Goal: Transaction & Acquisition: Purchase product/service

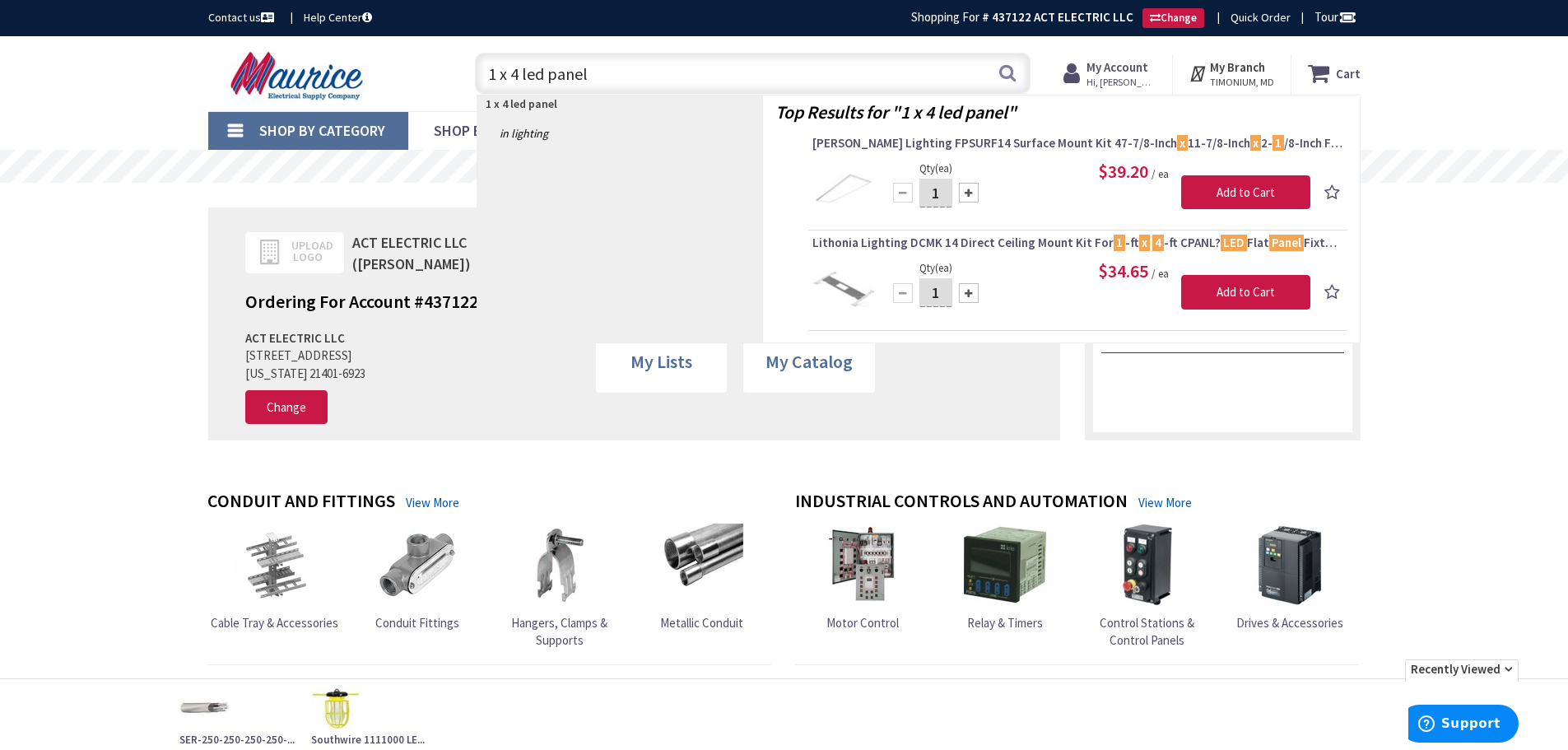
click at [895, 148] on span "[PERSON_NAME] Lighting FPSURF14 Surface Mount Kit 47-7/8-Inch x 11-7/8-Inch x 2…" at bounding box center [1077, 143] width 531 height 17
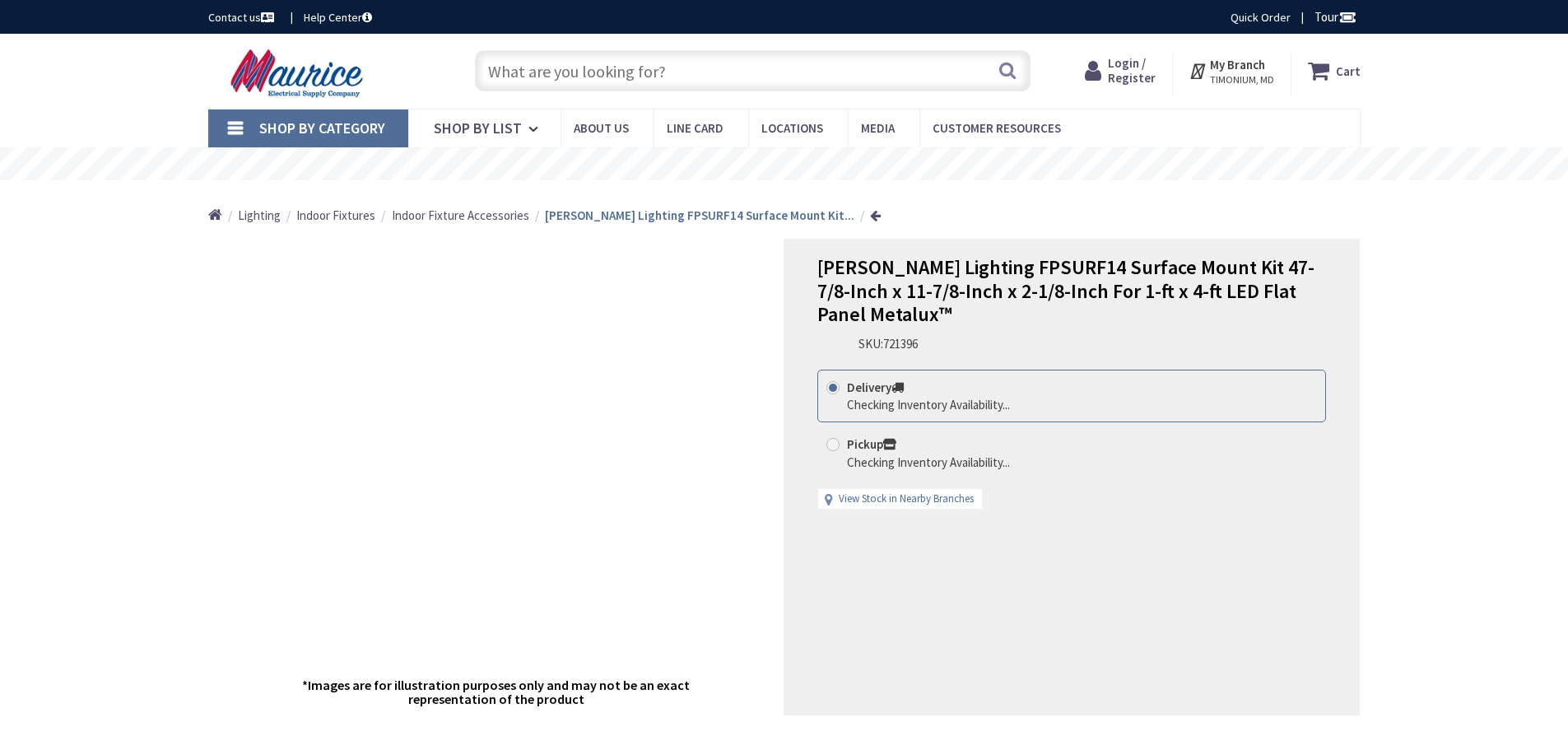
type input "Knottwood [PERSON_NAME], MD 21012, [GEOGRAPHIC_DATA]"
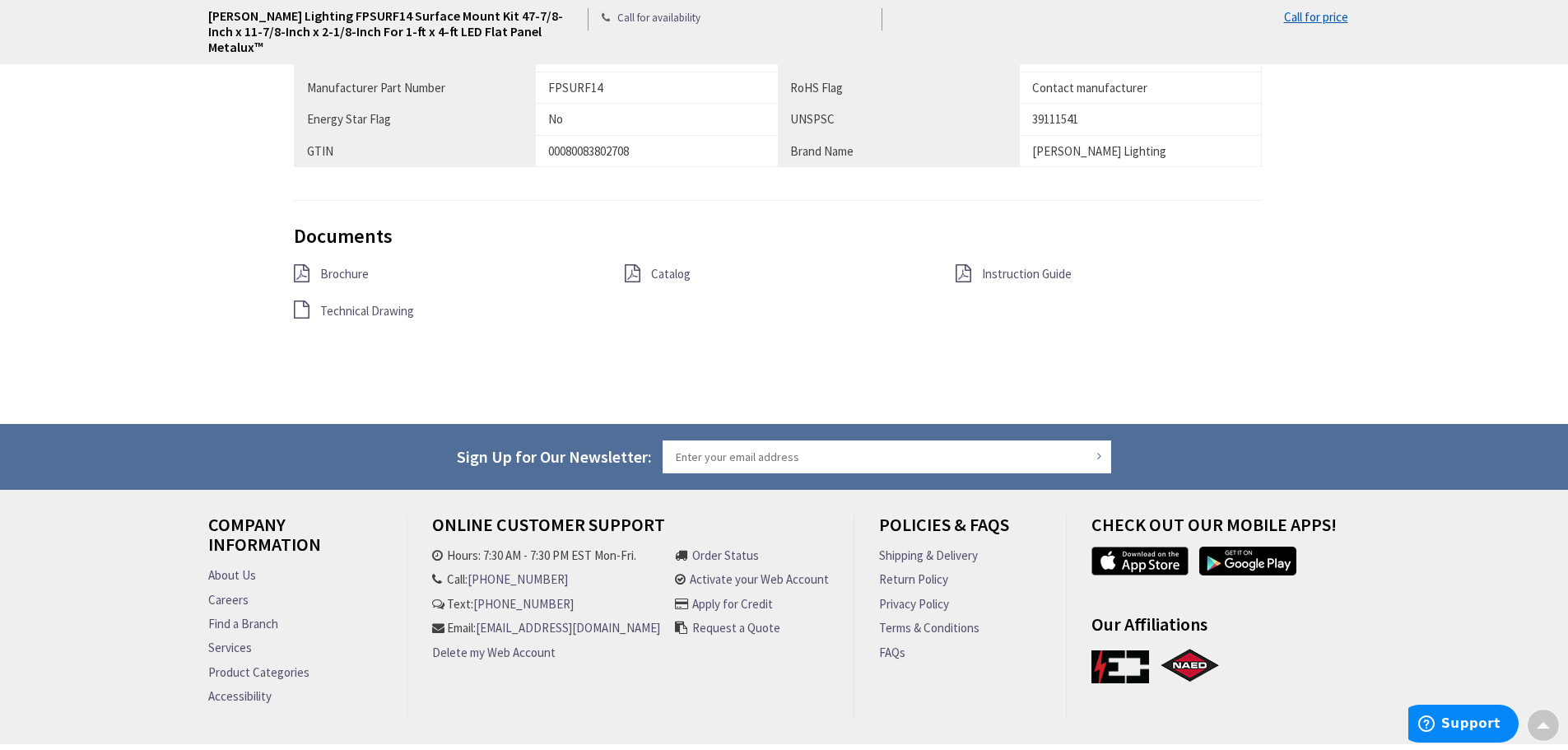
scroll to position [1034, 0]
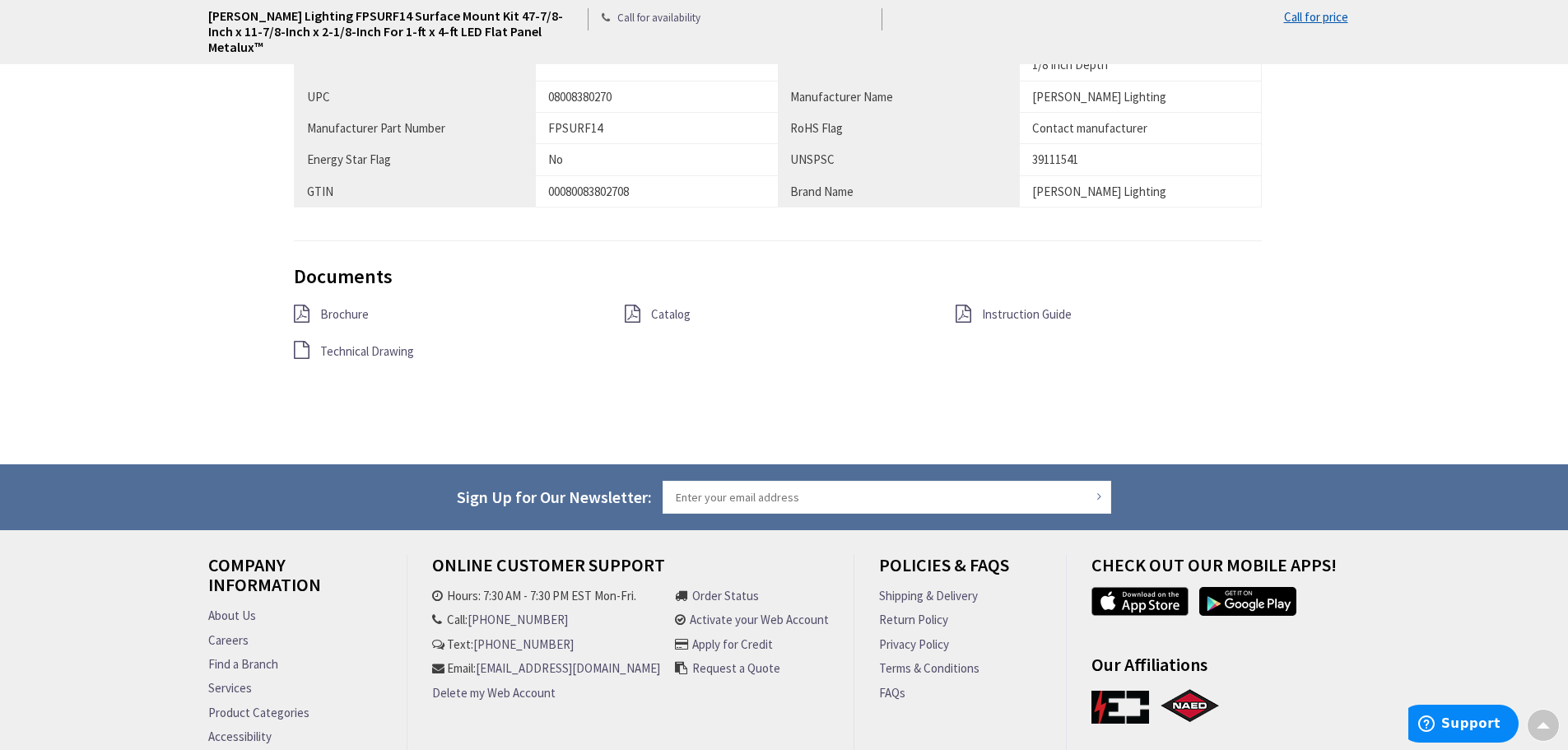
click at [349, 306] on span "Brochure" at bounding box center [345, 314] width 49 height 16
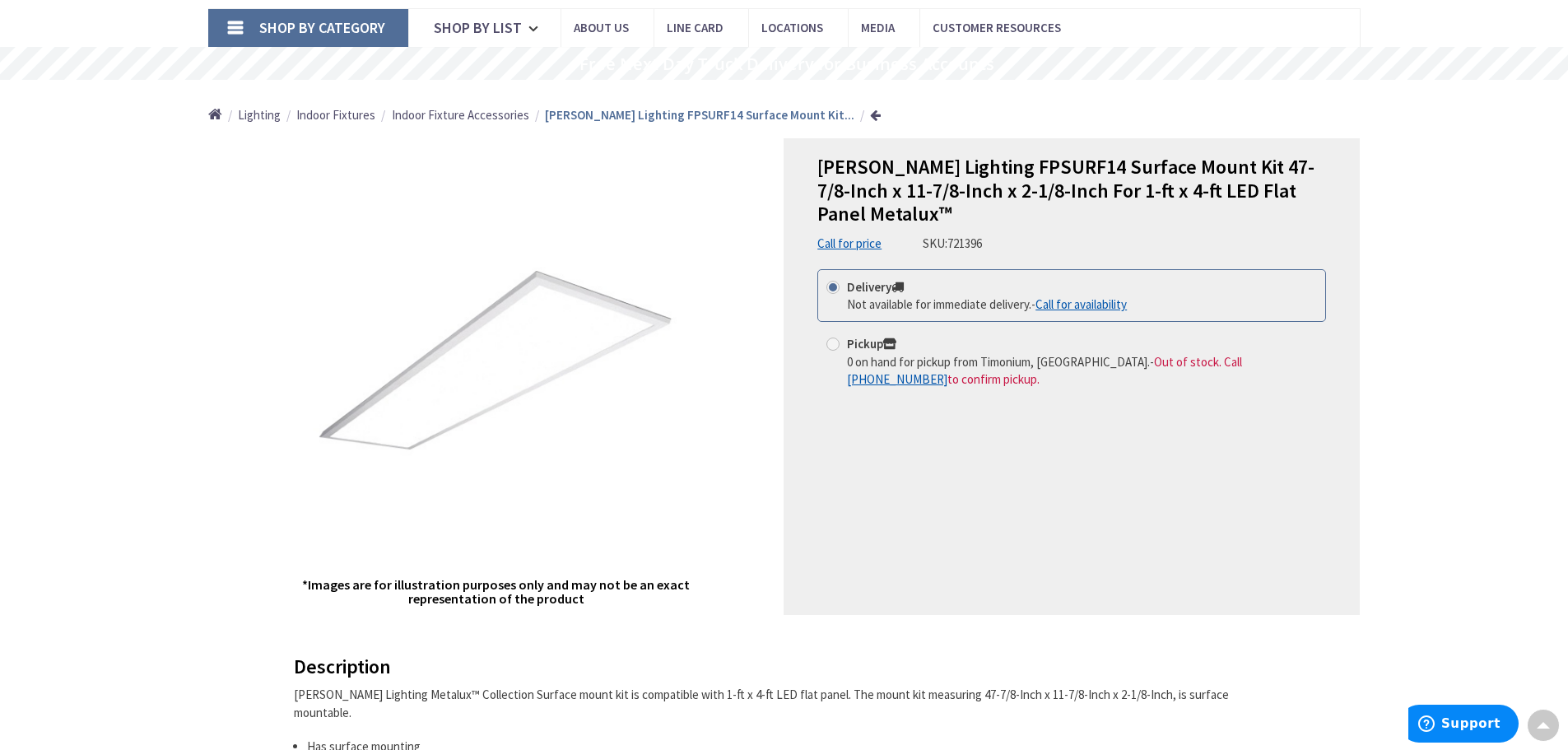
scroll to position [0, 0]
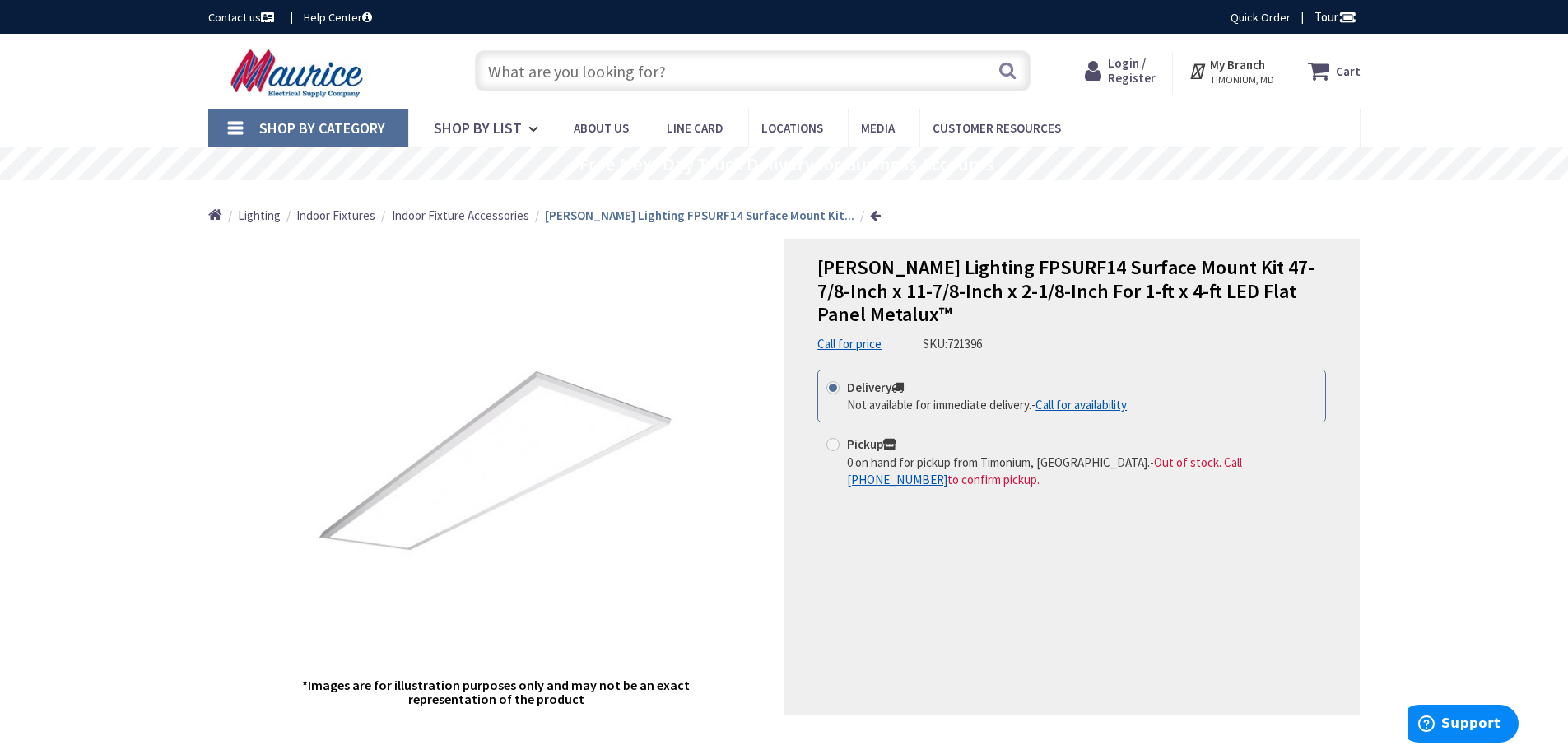
click at [534, 76] on input "text" at bounding box center [752, 70] width 555 height 41
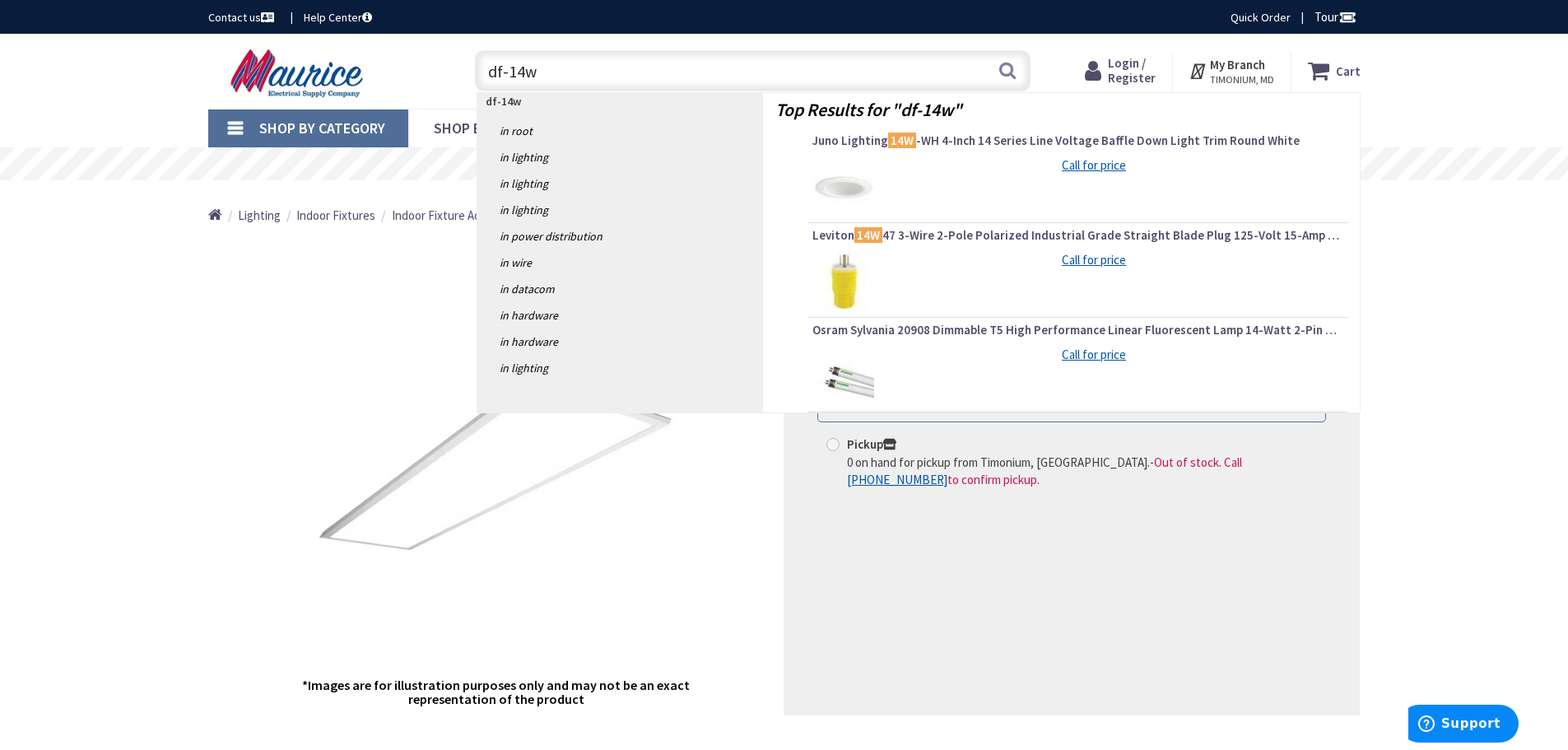
drag, startPoint x: 597, startPoint y: 71, endPoint x: 223, endPoint y: 74, distance: 374.0
click at [223, 74] on div "Toggle Nav df-14w df-14w Search Cart My Cart Close" at bounding box center [784, 71] width 1176 height 55
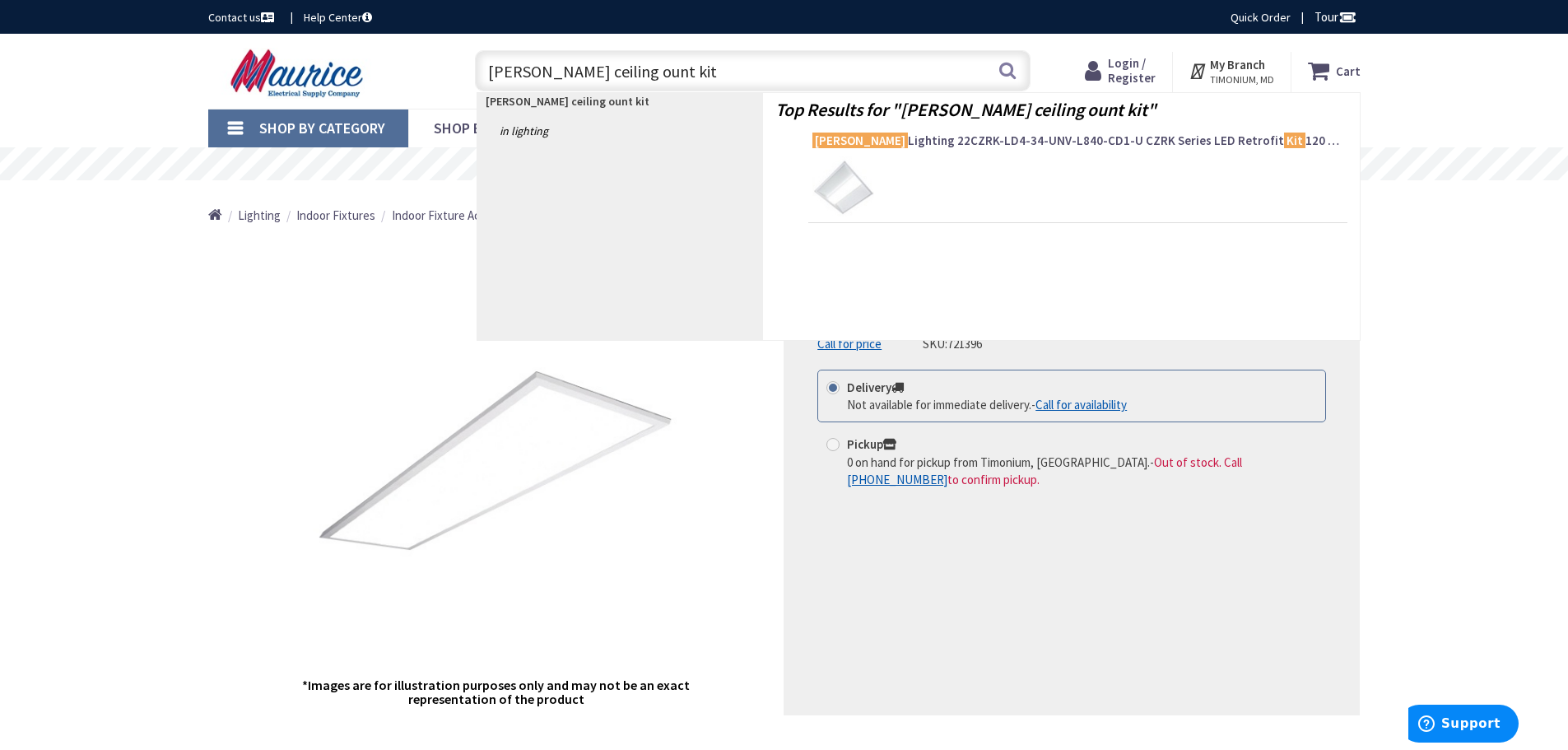
click at [587, 72] on input "cooper ceiling ount kit" at bounding box center [752, 70] width 555 height 41
click at [593, 70] on input "cooper ceiling ount kit" at bounding box center [752, 70] width 555 height 41
click at [589, 68] on input "cooper ceiling ount kit" at bounding box center [752, 70] width 555 height 41
drag, startPoint x: 541, startPoint y: 74, endPoint x: 768, endPoint y: 63, distance: 227.3
click at [768, 63] on input "cooper ceiling mount kit" at bounding box center [752, 70] width 555 height 41
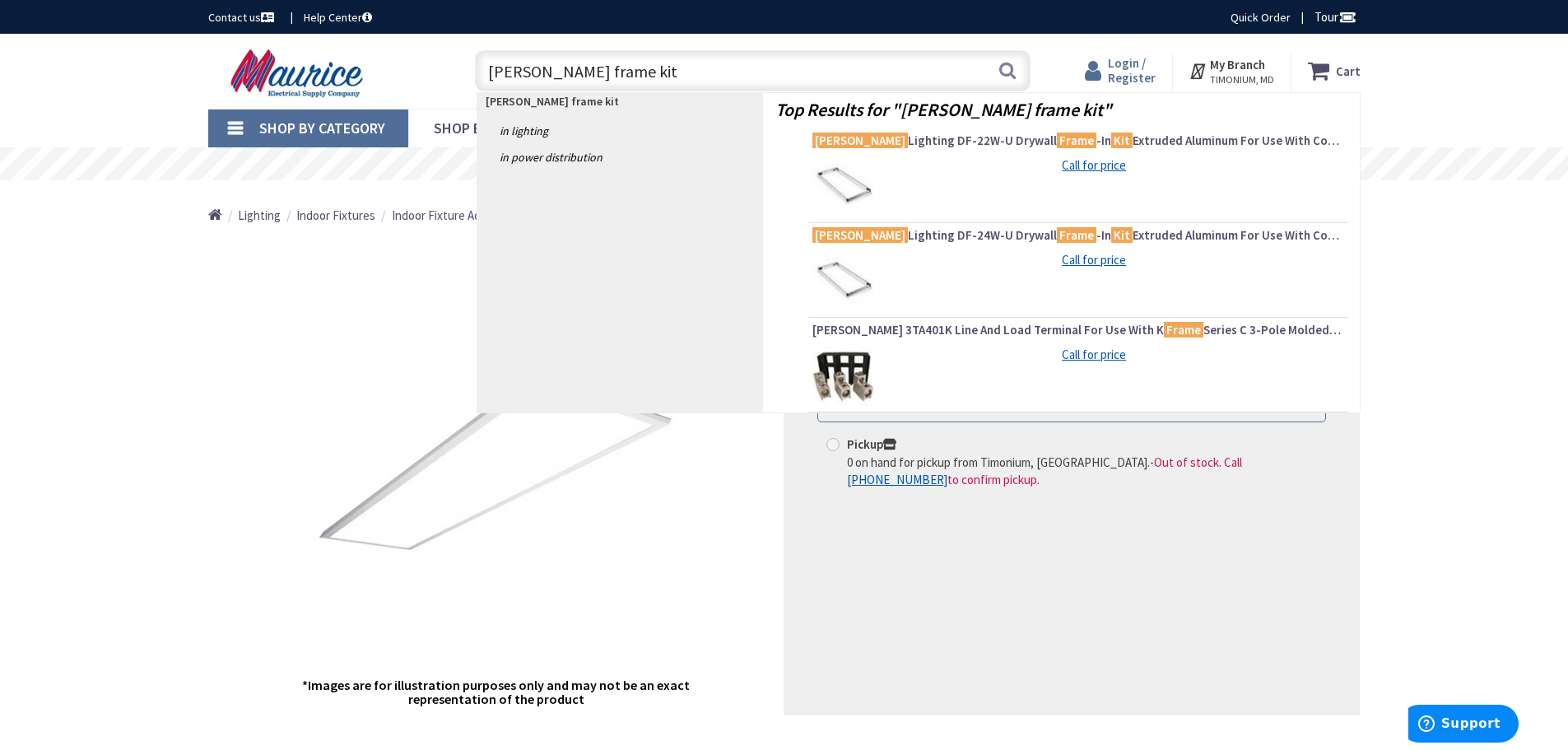
type input "cooper frame kit"
click at [1129, 78] on span "Login / Register" at bounding box center [1131, 70] width 48 height 30
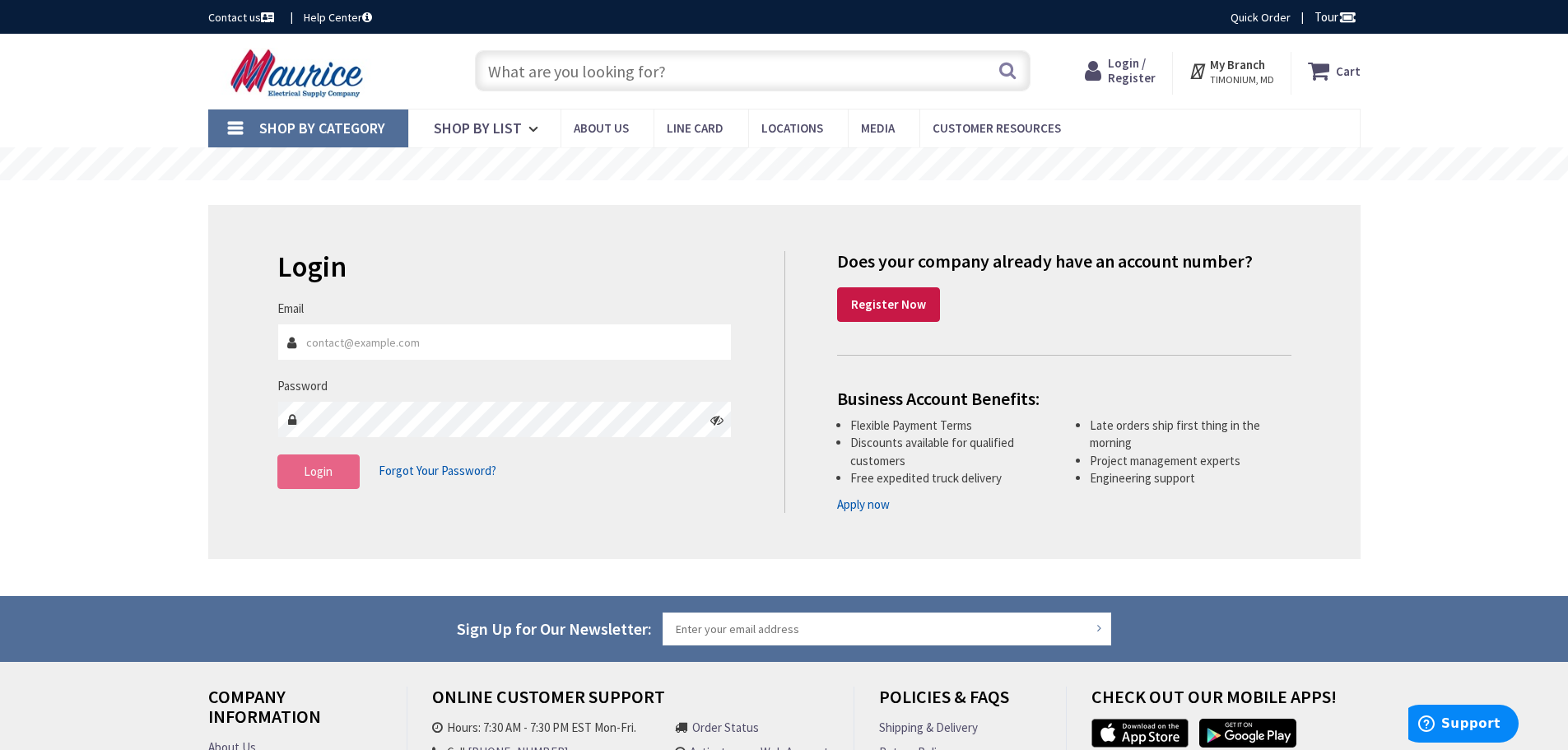
type input "[PERSON_NAME][EMAIL_ADDRESS][DOMAIN_NAME]"
click at [322, 476] on span "Login" at bounding box center [318, 471] width 29 height 16
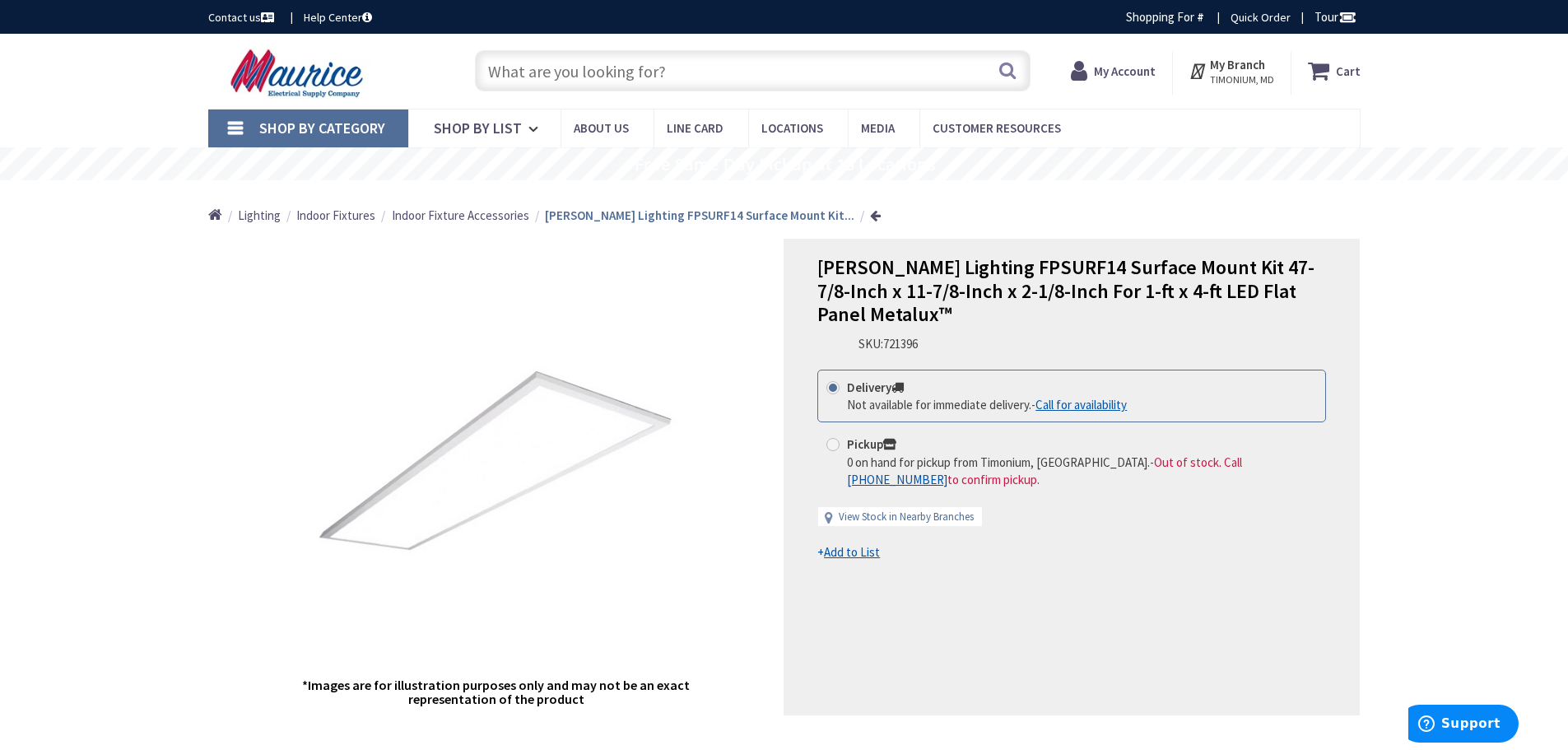
click at [654, 77] on input "text" at bounding box center [752, 70] width 555 height 41
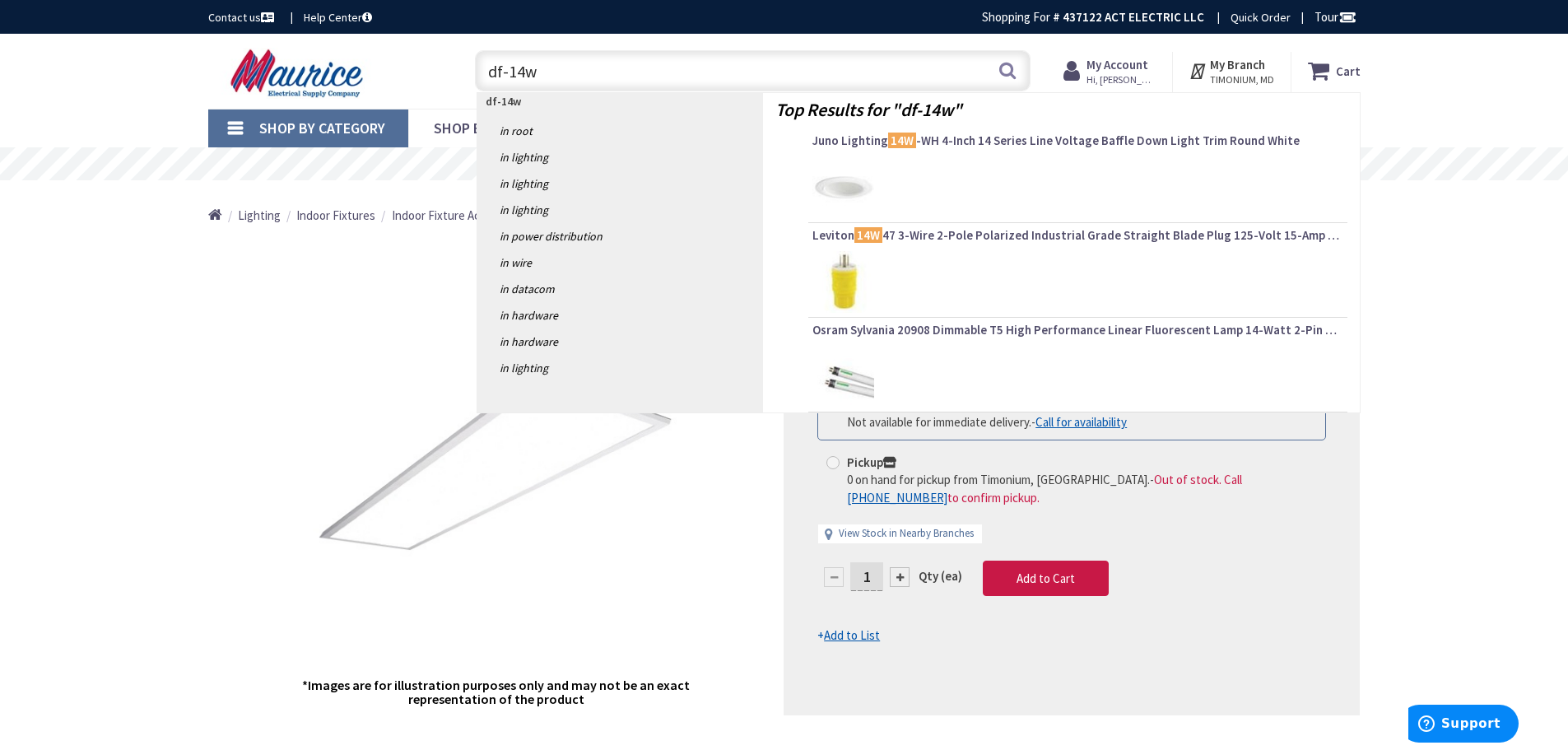
drag, startPoint x: 654, startPoint y: 78, endPoint x: 446, endPoint y: 73, distance: 208.1
click at [447, 74] on div "Toggle Nav df-14w df-14w Search Cart My Cart Close" at bounding box center [784, 71] width 1176 height 55
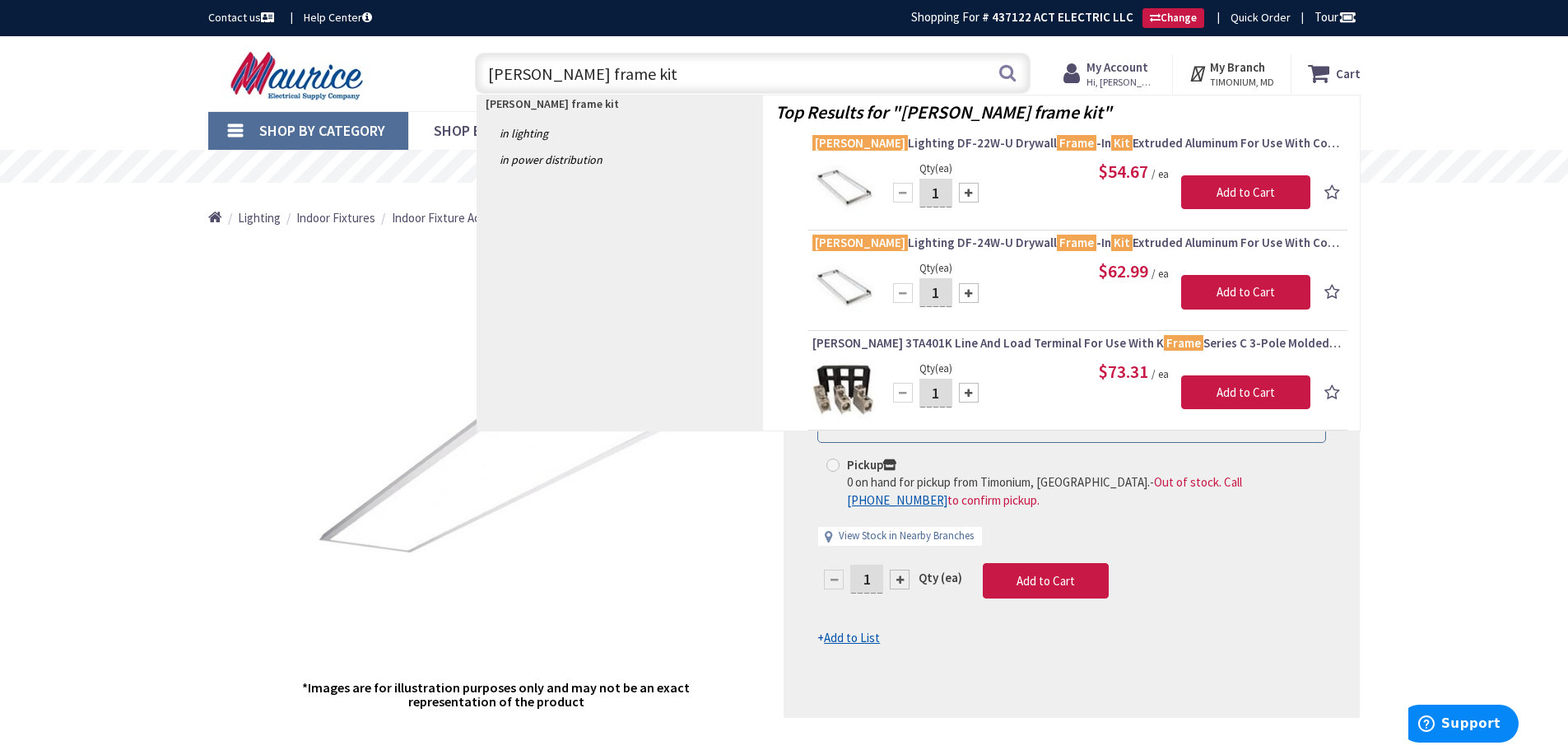
drag, startPoint x: 626, startPoint y: 73, endPoint x: 582, endPoint y: 73, distance: 44.0
click at [582, 73] on input "cooper frame kit" at bounding box center [752, 73] width 555 height 41
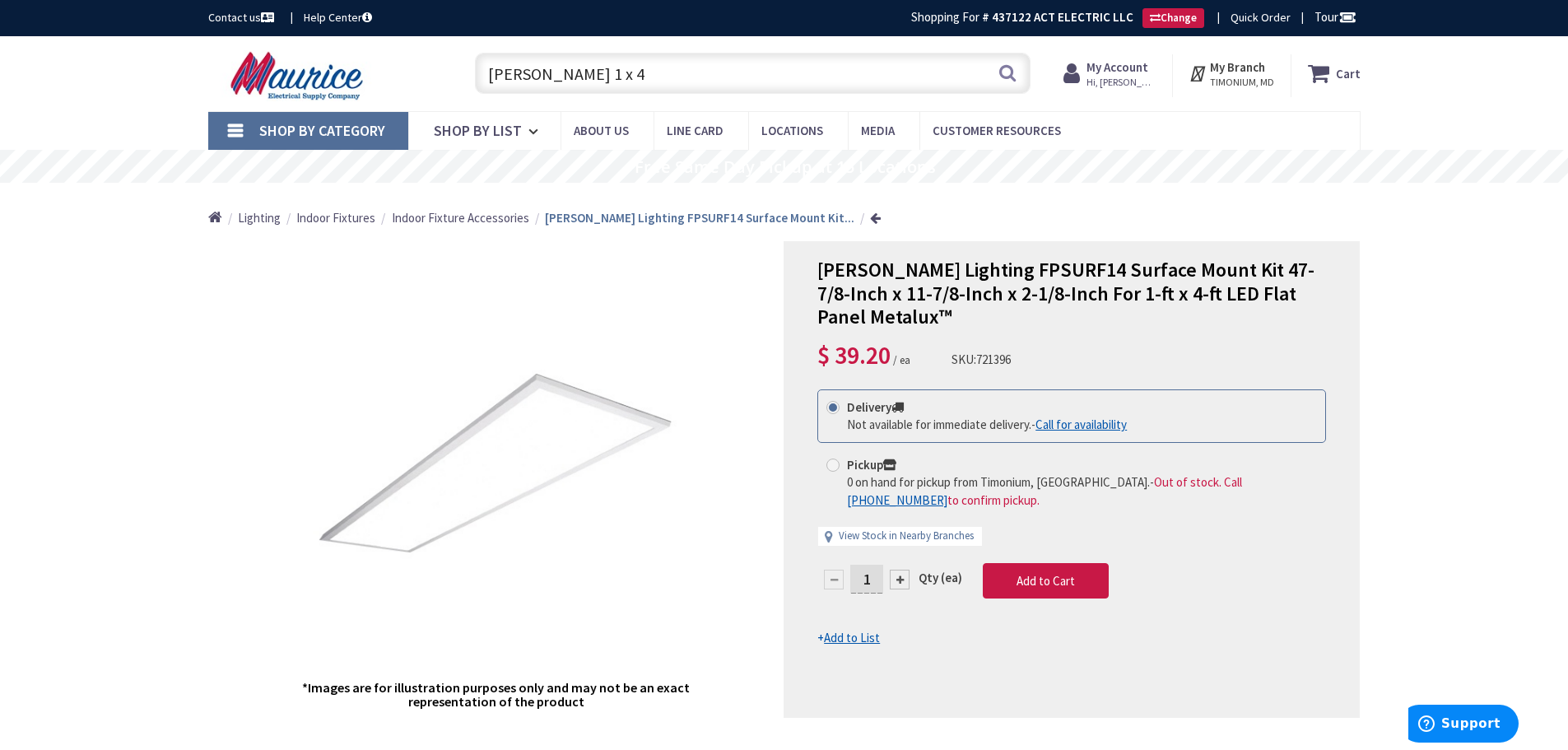
click at [545, 73] on input "cooper 1 x 4" at bounding box center [752, 73] width 555 height 41
click at [621, 73] on input "cooper 1 x 4" at bounding box center [752, 73] width 555 height 41
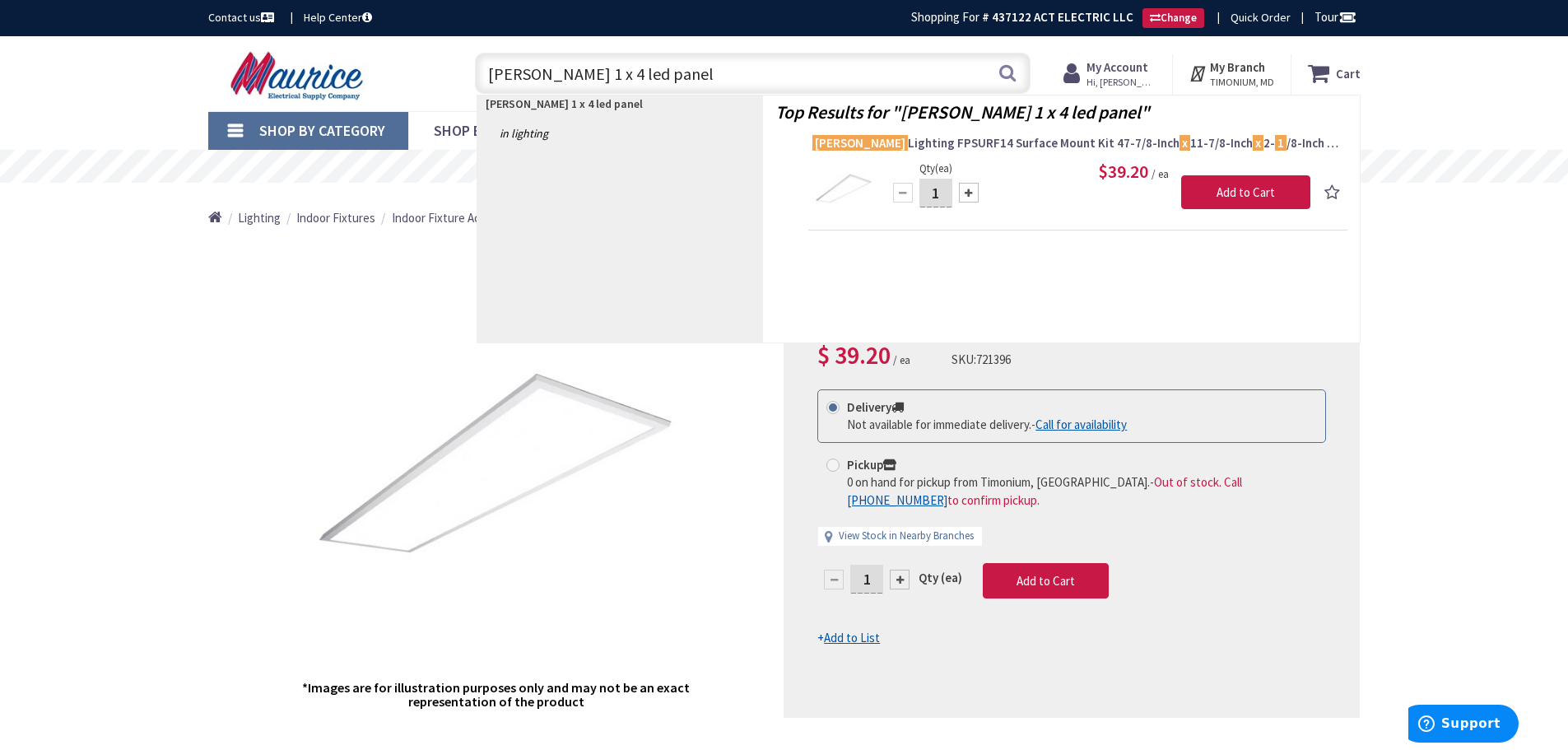
drag, startPoint x: 662, startPoint y: 70, endPoint x: 402, endPoint y: 66, distance: 260.0
click at [402, 66] on div "Toggle Nav cooper 1 x 4 led panel cooper 1 x 4 led panel Search Cart My Cart Cl…" at bounding box center [784, 74] width 1176 height 55
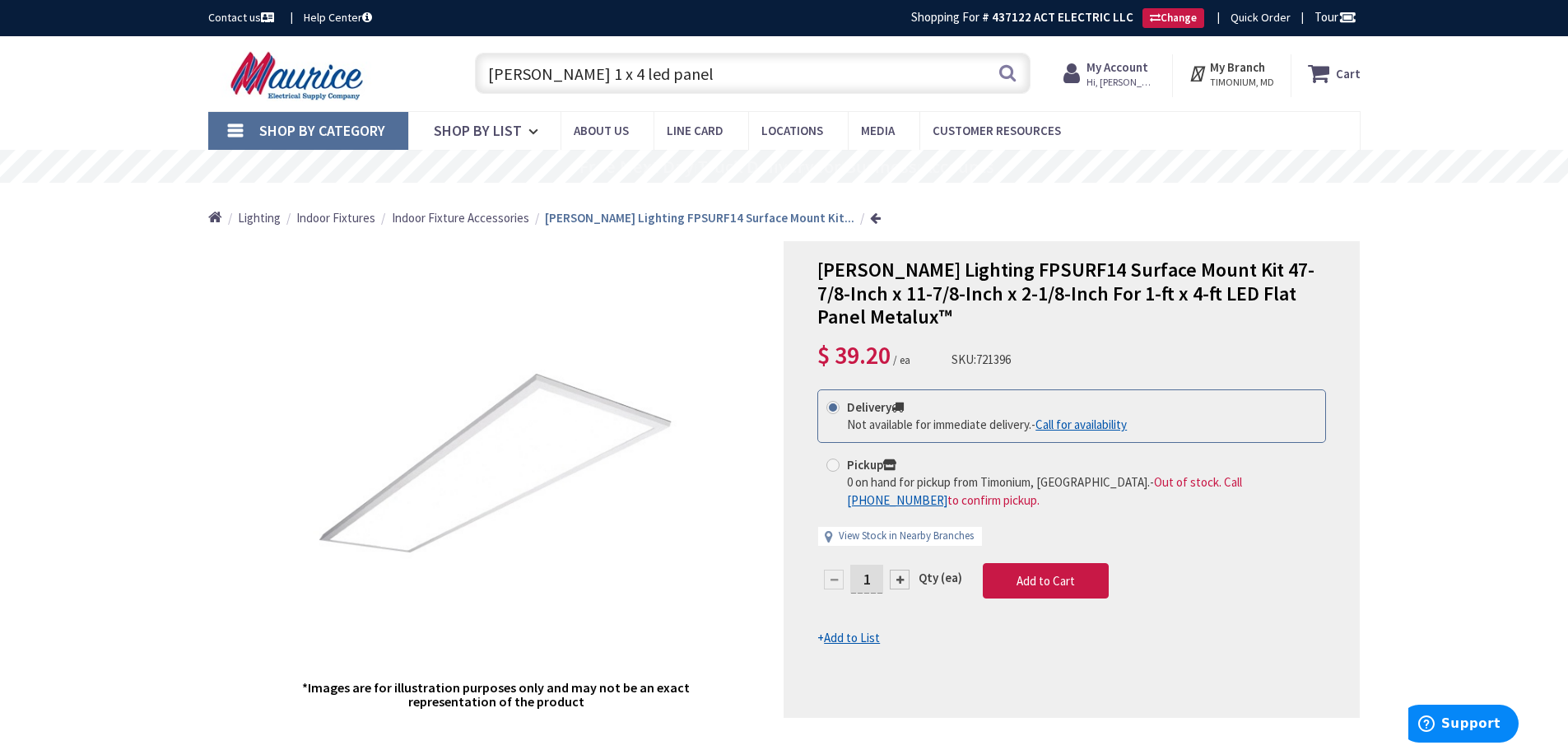
click at [491, 72] on input "cooper 1 x 4 led panel" at bounding box center [752, 73] width 555 height 41
drag, startPoint x: 540, startPoint y: 78, endPoint x: 432, endPoint y: 76, distance: 108.0
click at [432, 76] on div "Toggle Nav cooper 1 x 4 led panel cooper 1 x 4 led panel Search Cart My Cart Cl…" at bounding box center [784, 74] width 1176 height 55
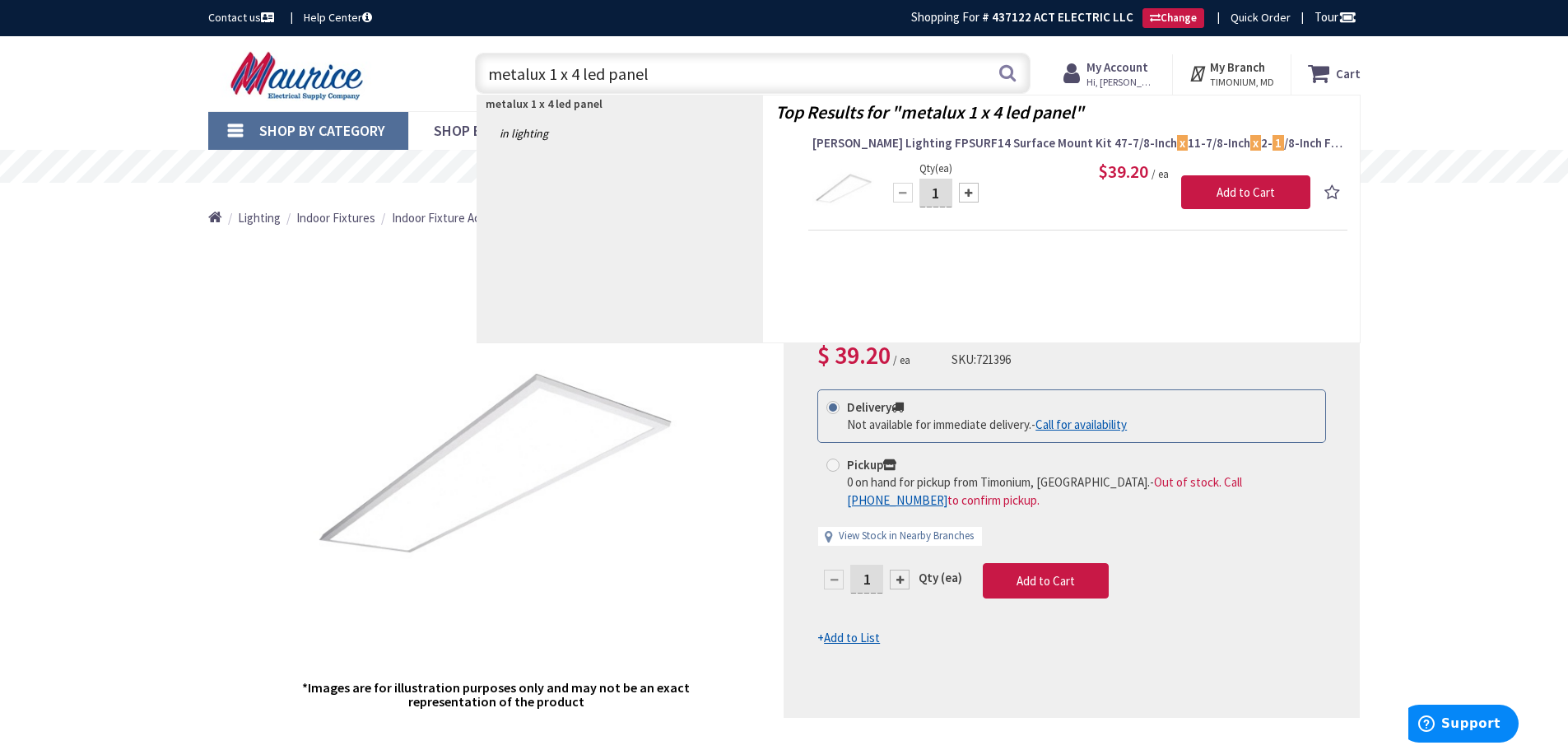
click at [208, 335] on div "*Images are for illustration purposes only and may not be an exact representati…" at bounding box center [496, 480] width 576 height 477
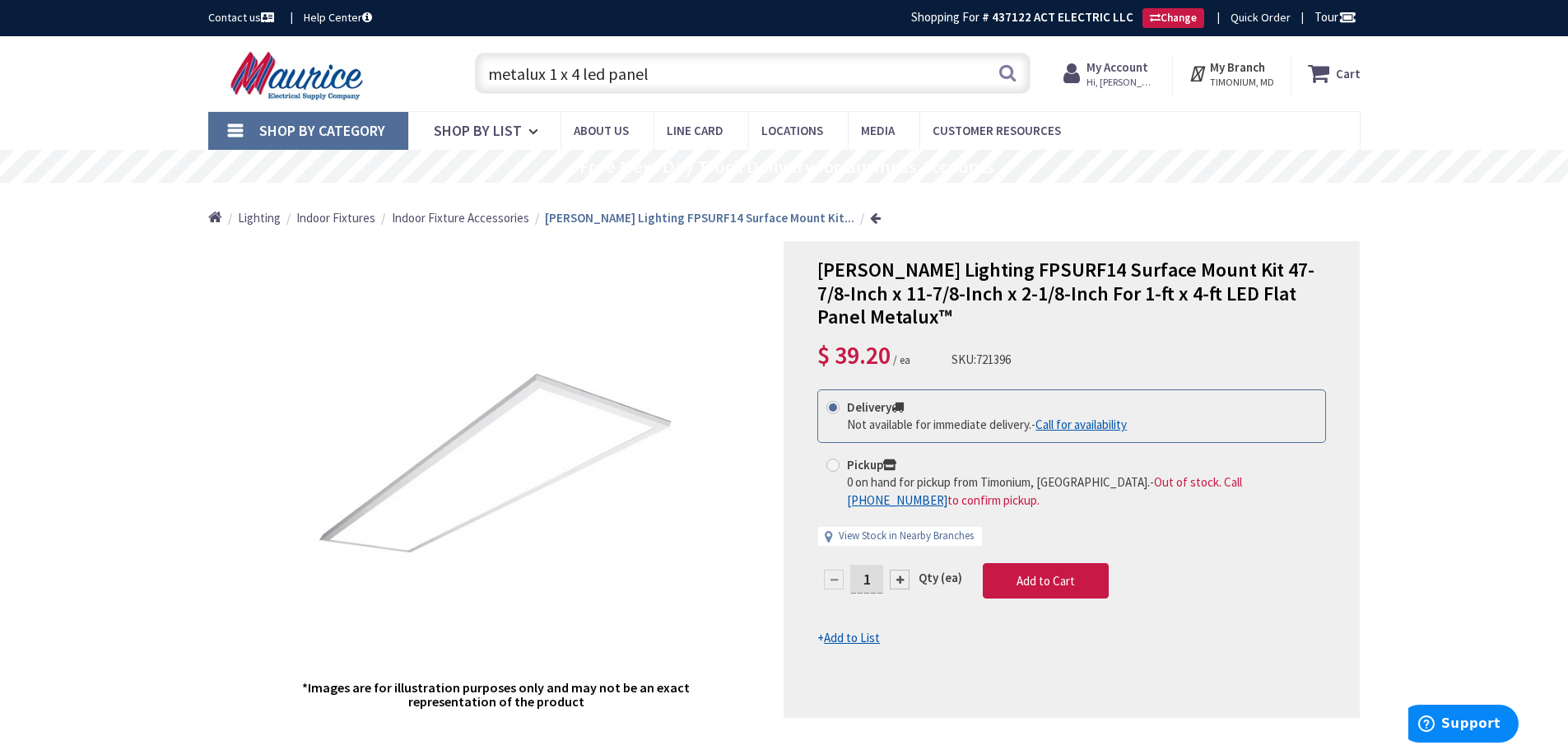
drag, startPoint x: 651, startPoint y: 67, endPoint x: 402, endPoint y: 65, distance: 249.0
click at [402, 65] on div "Toggle Nav metalux 1 x 4 led panel metalux 1 x 4 led panel Search Cart My Cart …" at bounding box center [784, 74] width 1176 height 55
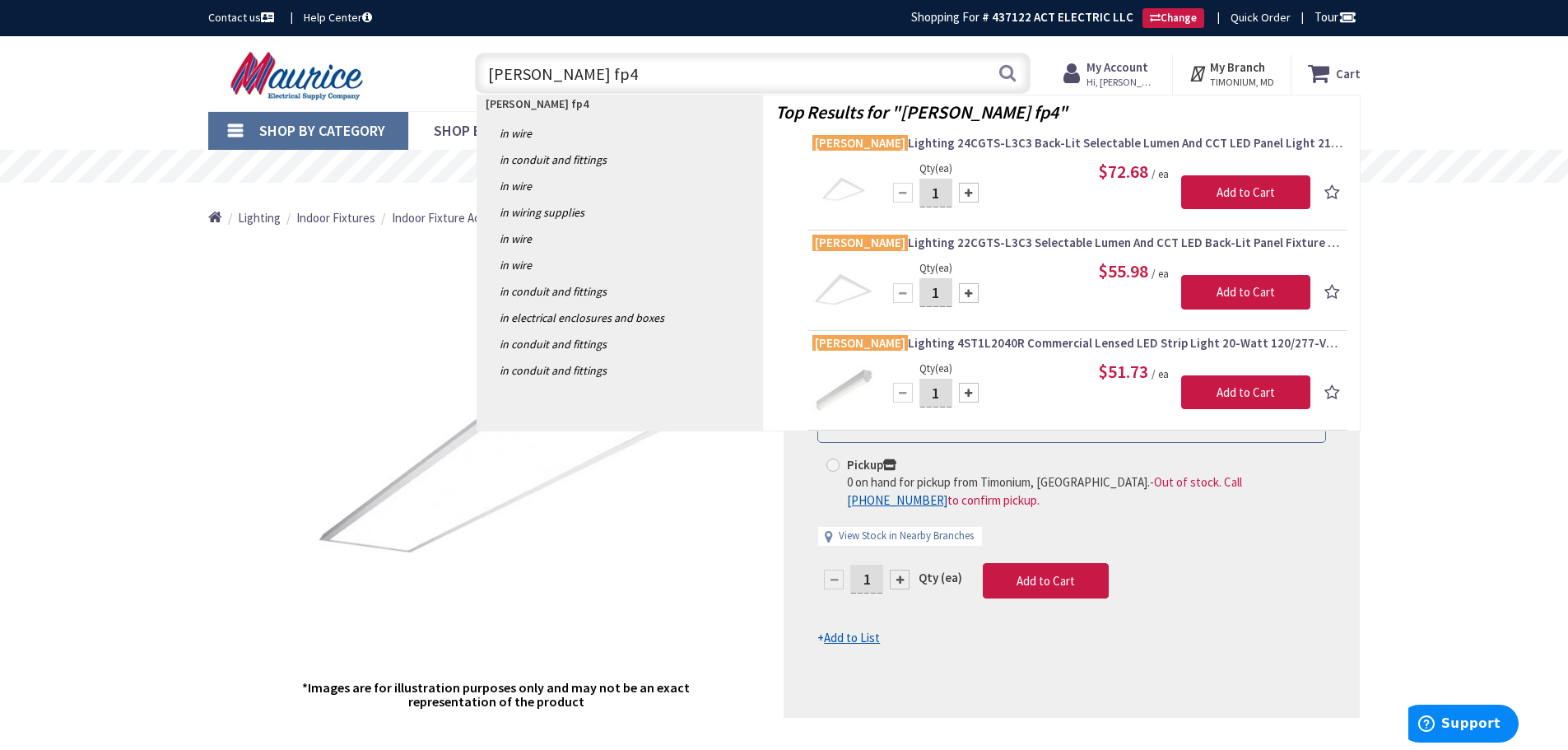
drag, startPoint x: 542, startPoint y: 74, endPoint x: 674, endPoint y: 73, distance: 132.0
click at [674, 73] on input "cooper fp4" at bounding box center [752, 73] width 555 height 41
type input "cooper panel"
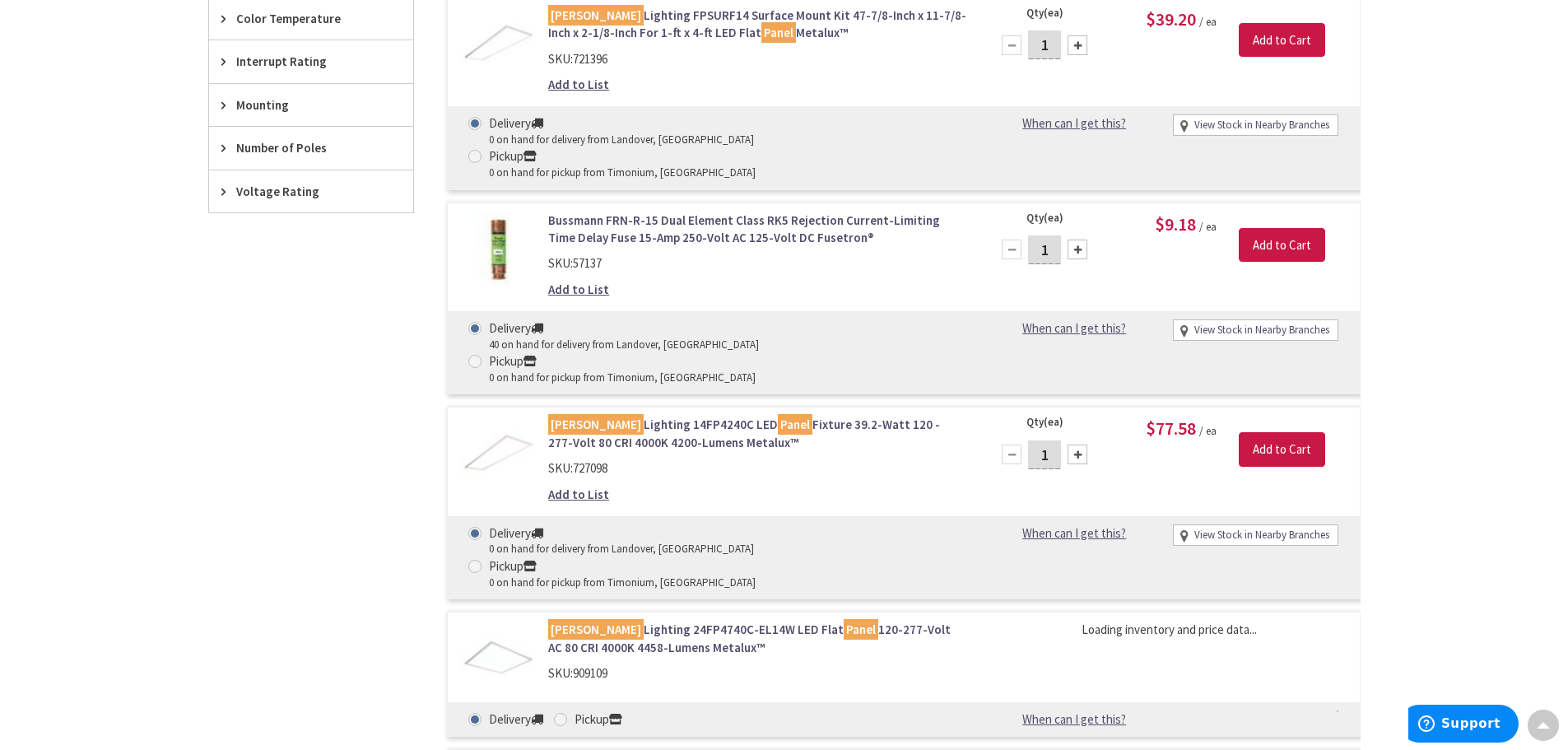
scroll to position [991, 0]
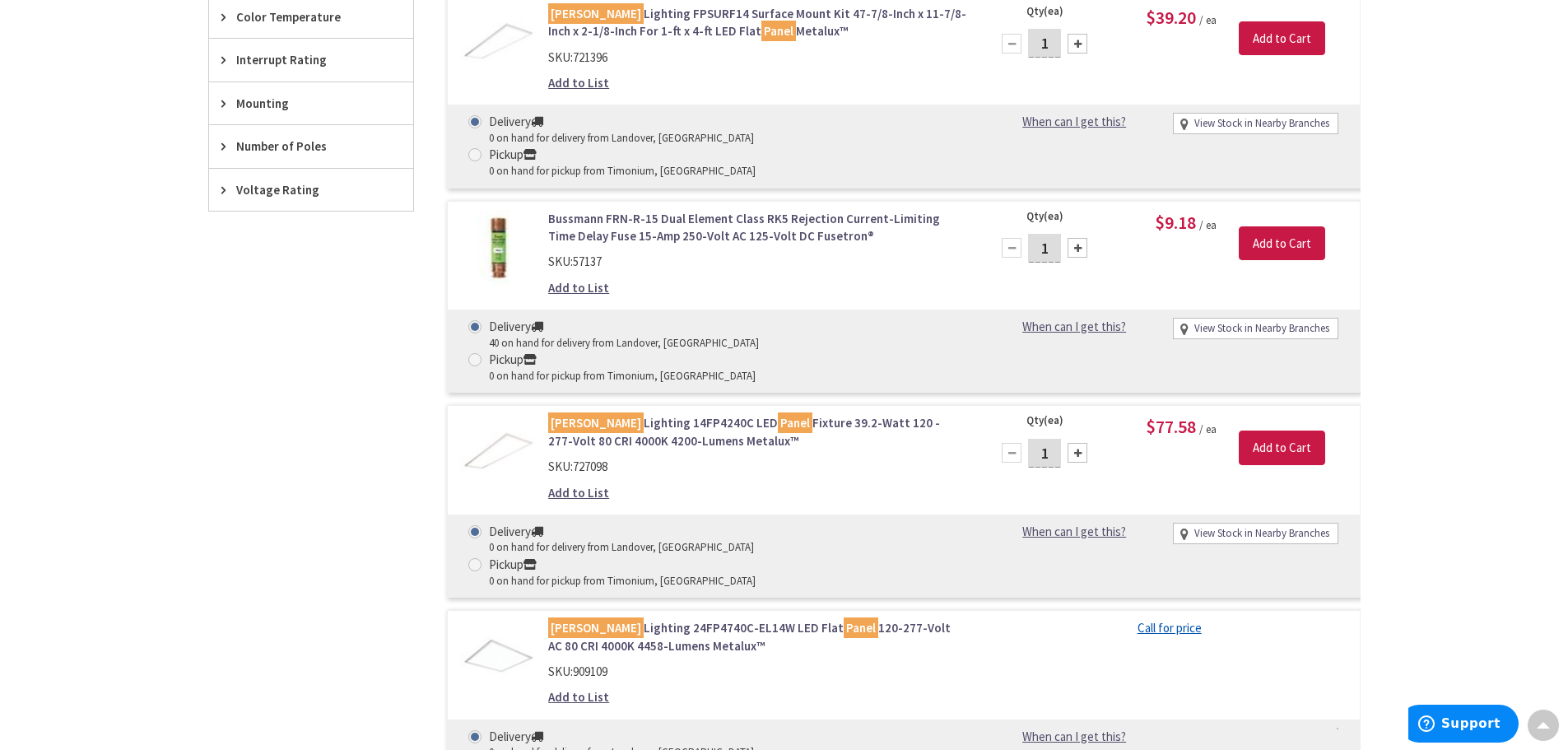
click at [666, 414] on link "Cooper Lighting 14FP4240C LED Panel Fixture 39.2-Watt 120 - 277-Volt 80 CRI 400…" at bounding box center [758, 432] width 419 height 35
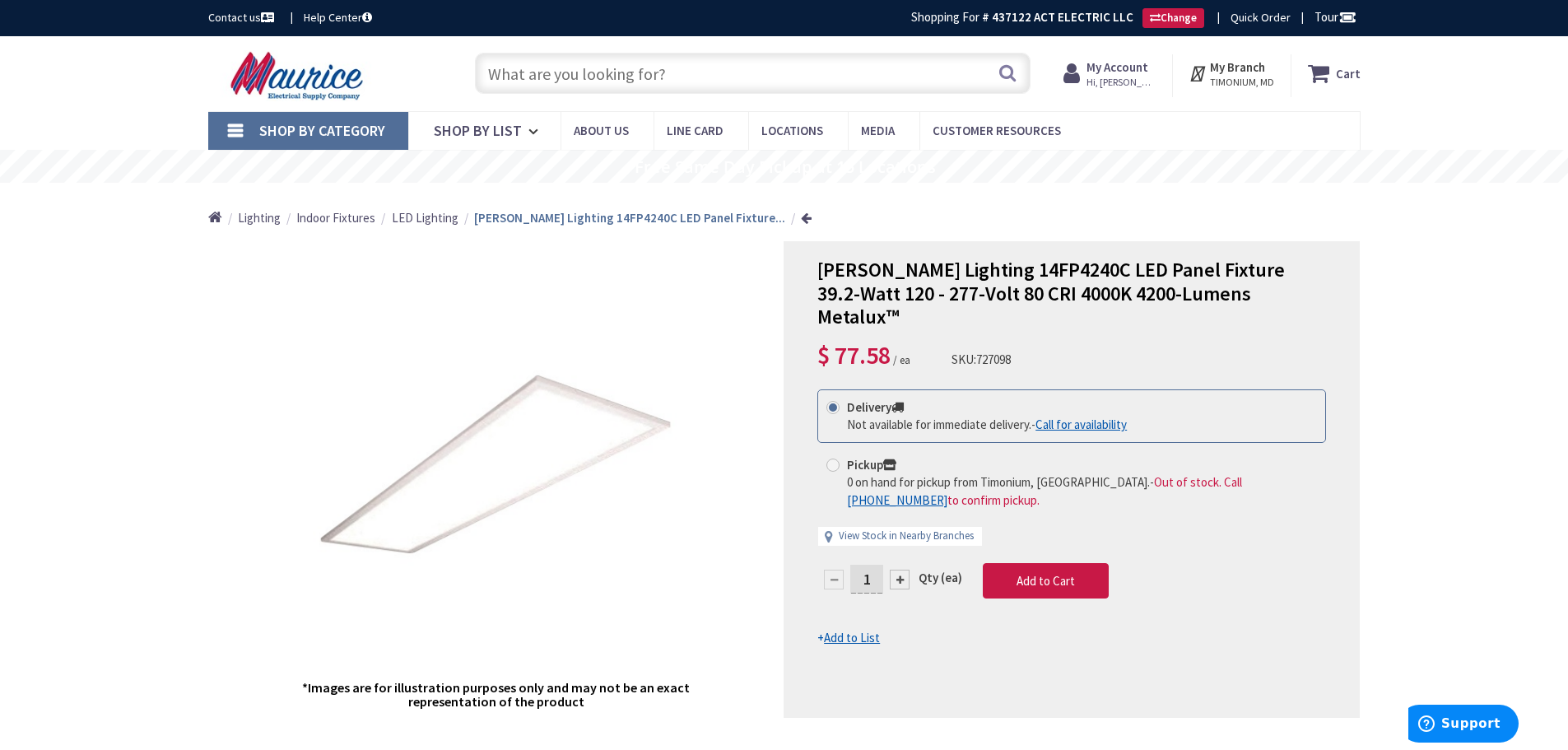
click at [672, 78] on input "text" at bounding box center [752, 73] width 555 height 41
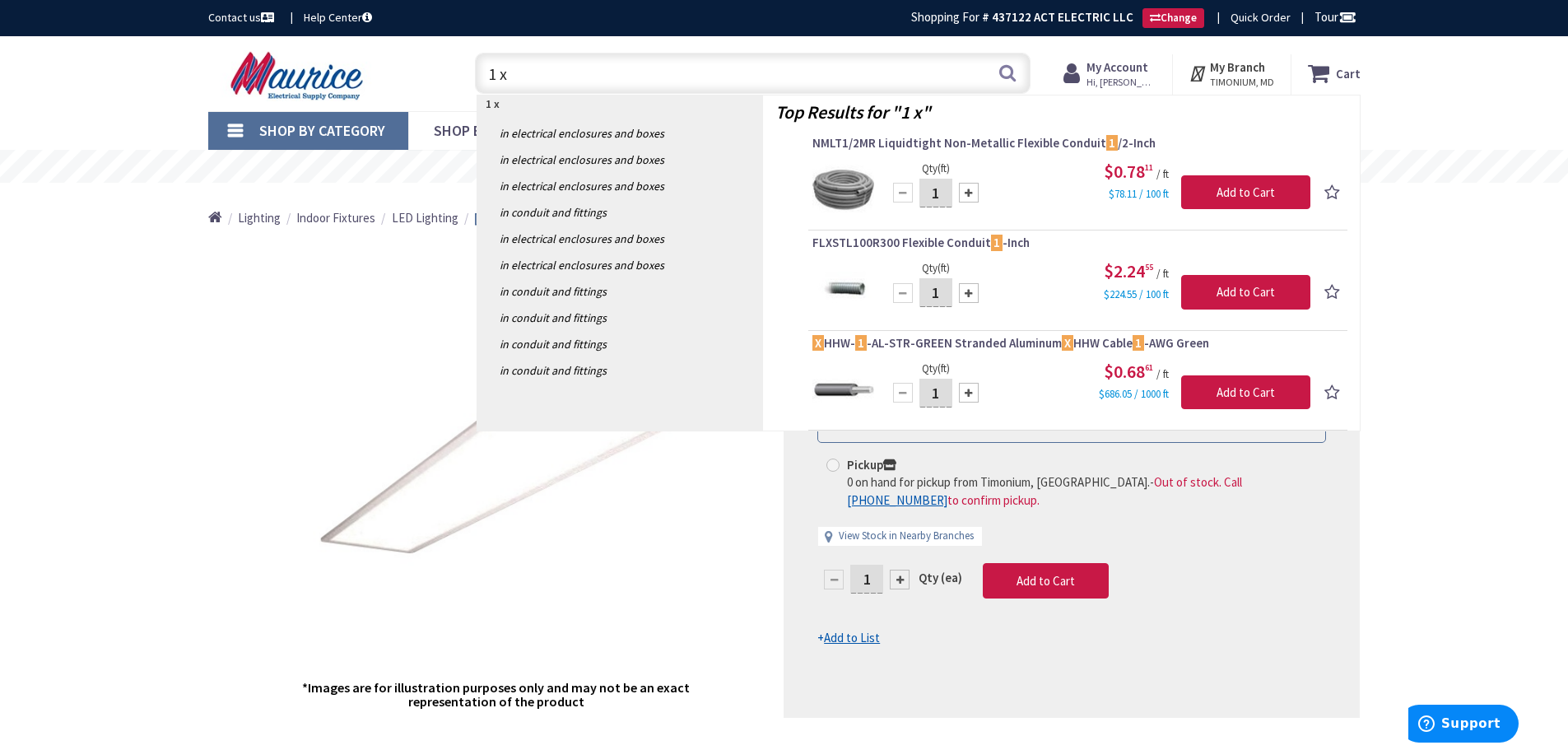
type input "1 x"
